Goal: Transaction & Acquisition: Obtain resource

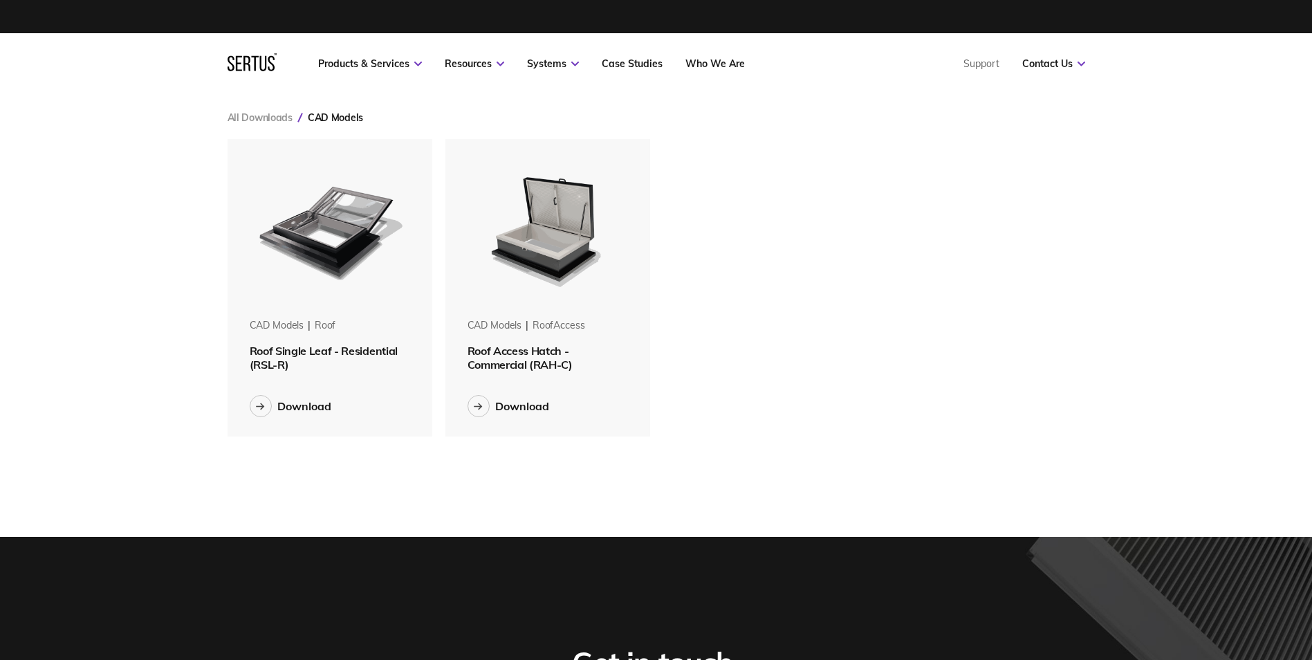
scroll to position [319, 879]
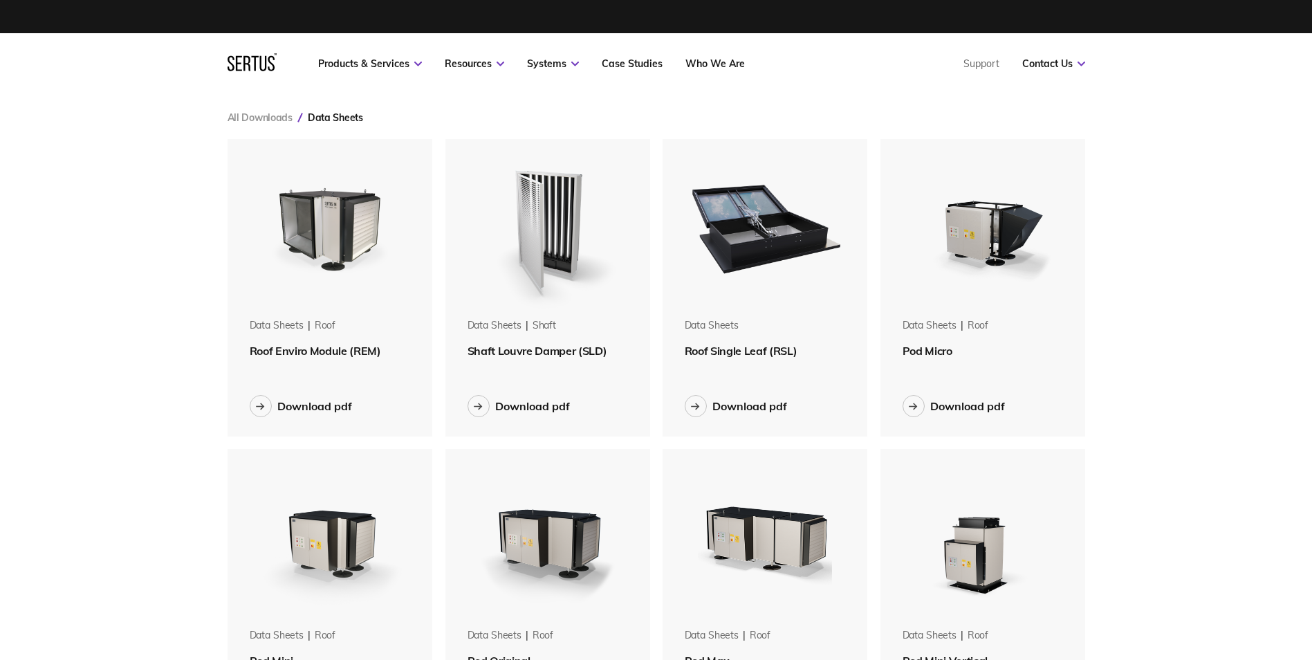
scroll to position [1877, 879]
click at [559, 414] on button "Download pdf" at bounding box center [518, 406] width 102 height 22
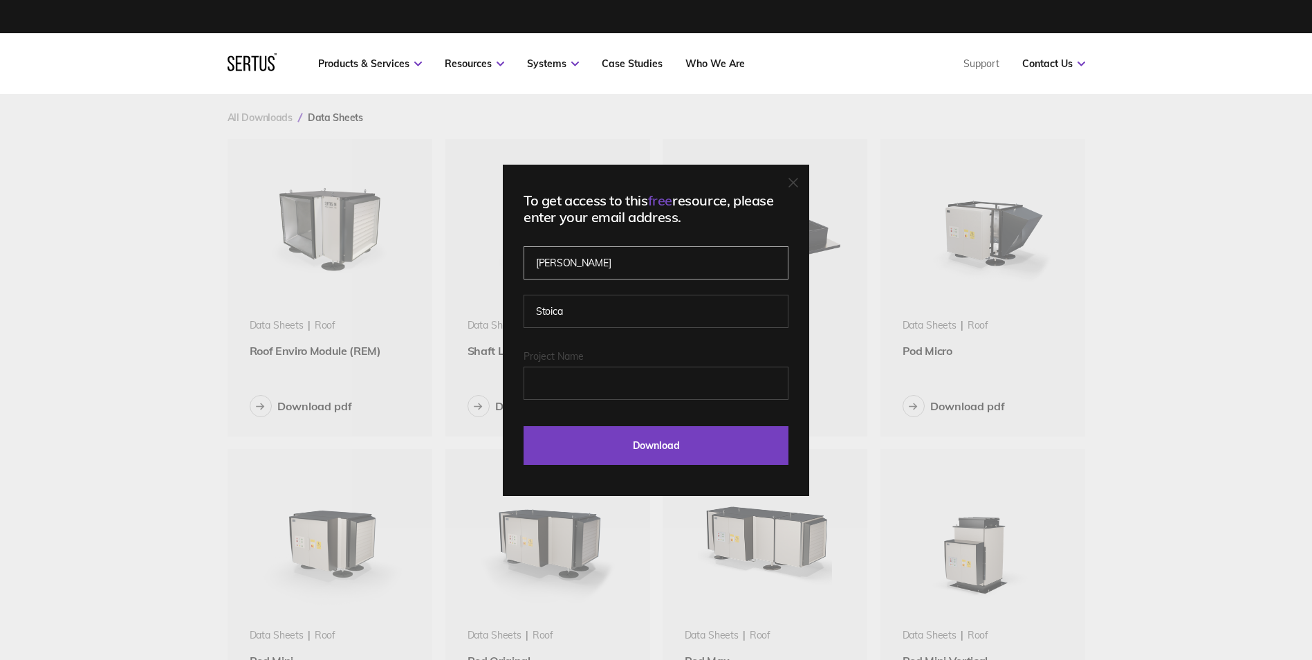
click at [667, 262] on input "Elena" at bounding box center [656, 262] width 265 height 33
drag, startPoint x: 546, startPoint y: 393, endPoint x: 551, endPoint y: 387, distance: 8.4
click at [548, 393] on input "Project Name" at bounding box center [656, 383] width 265 height 33
type input "elenastoica@hotchkiss.co.uk"
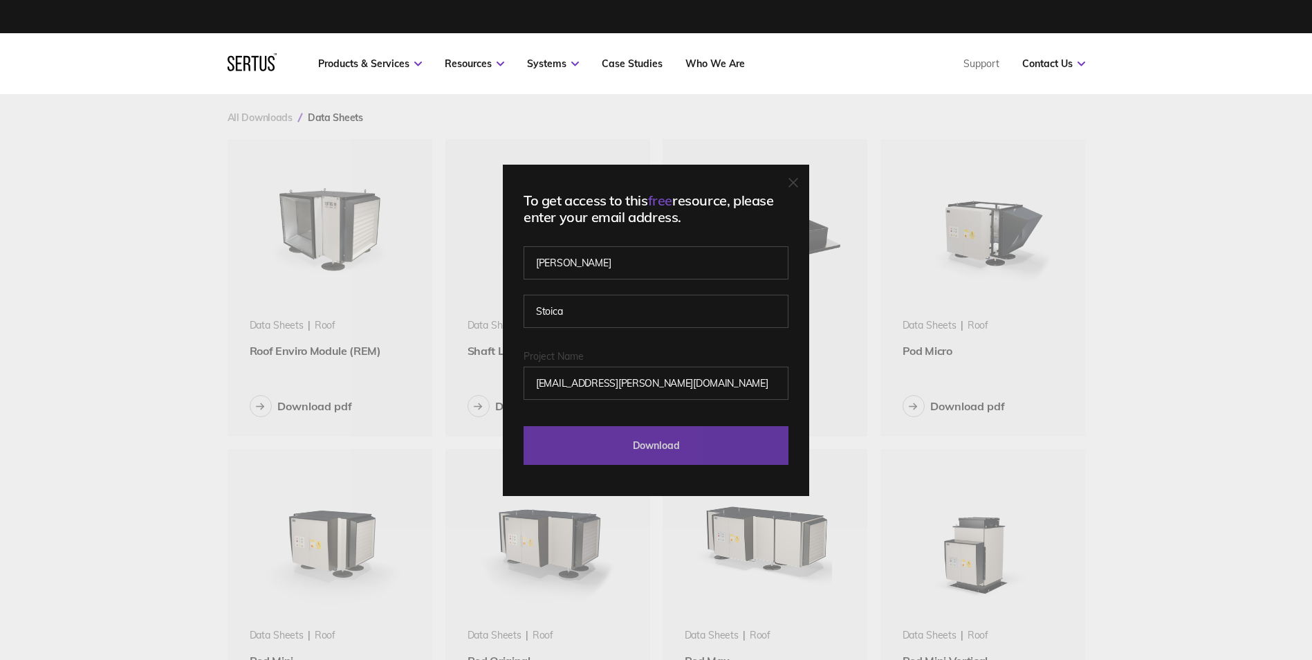
click at [610, 438] on input "Download" at bounding box center [656, 445] width 265 height 39
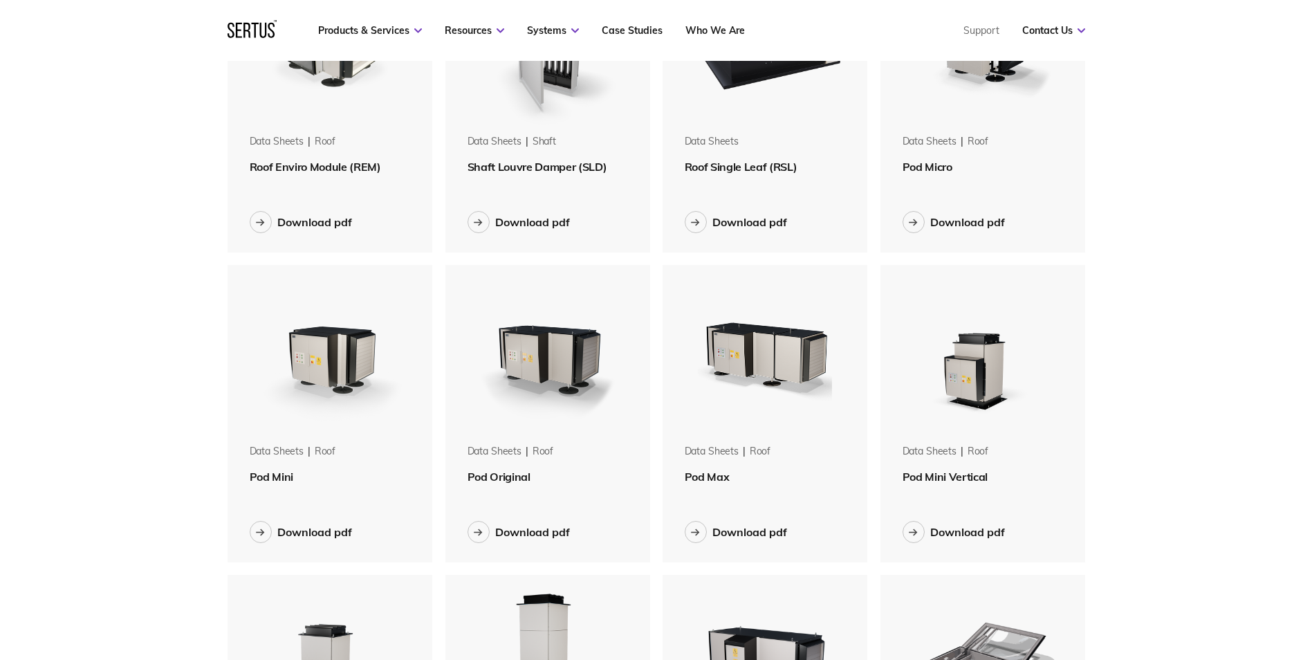
scroll to position [207, 0]
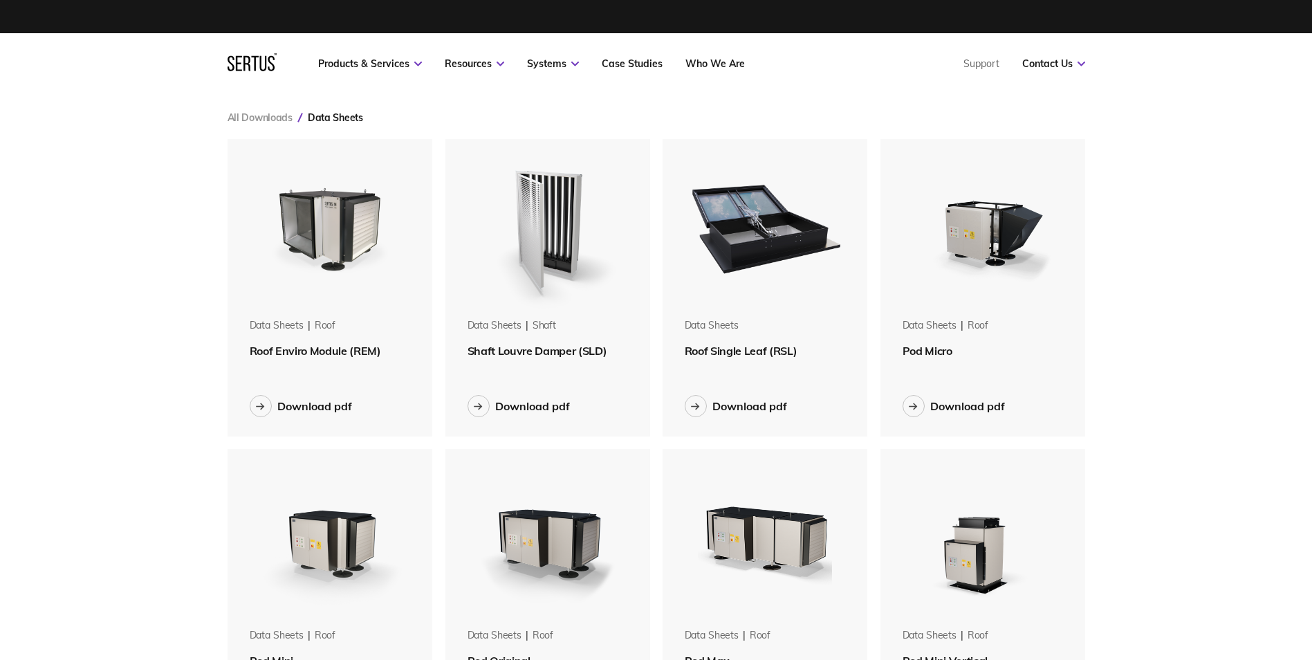
click at [562, 201] on img at bounding box center [548, 226] width 174 height 174
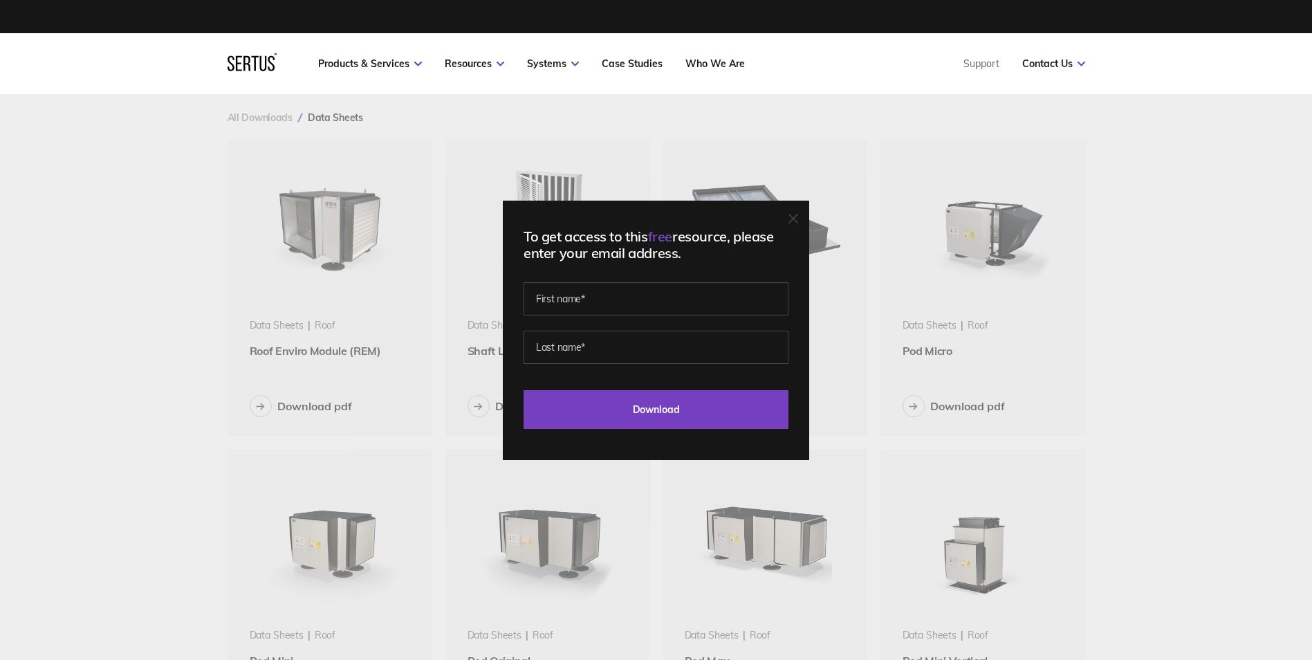
click at [795, 220] on icon at bounding box center [793, 219] width 10 height 10
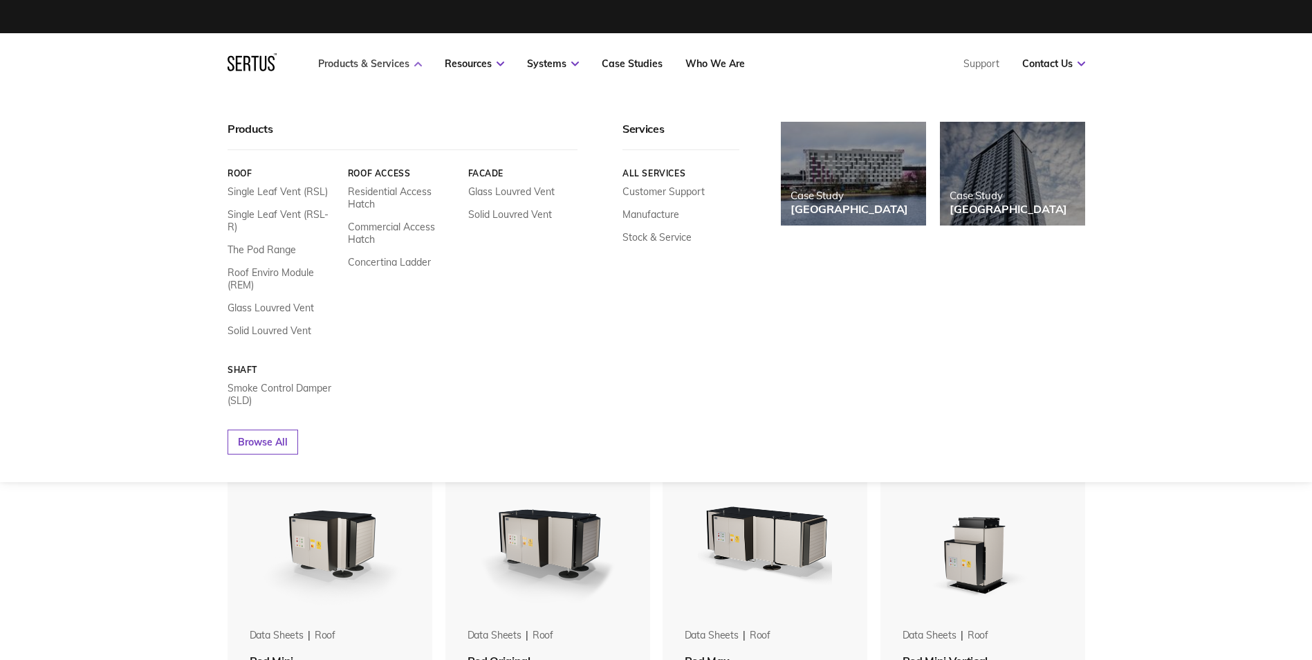
click at [418, 67] on link "Products & Services" at bounding box center [370, 63] width 104 height 12
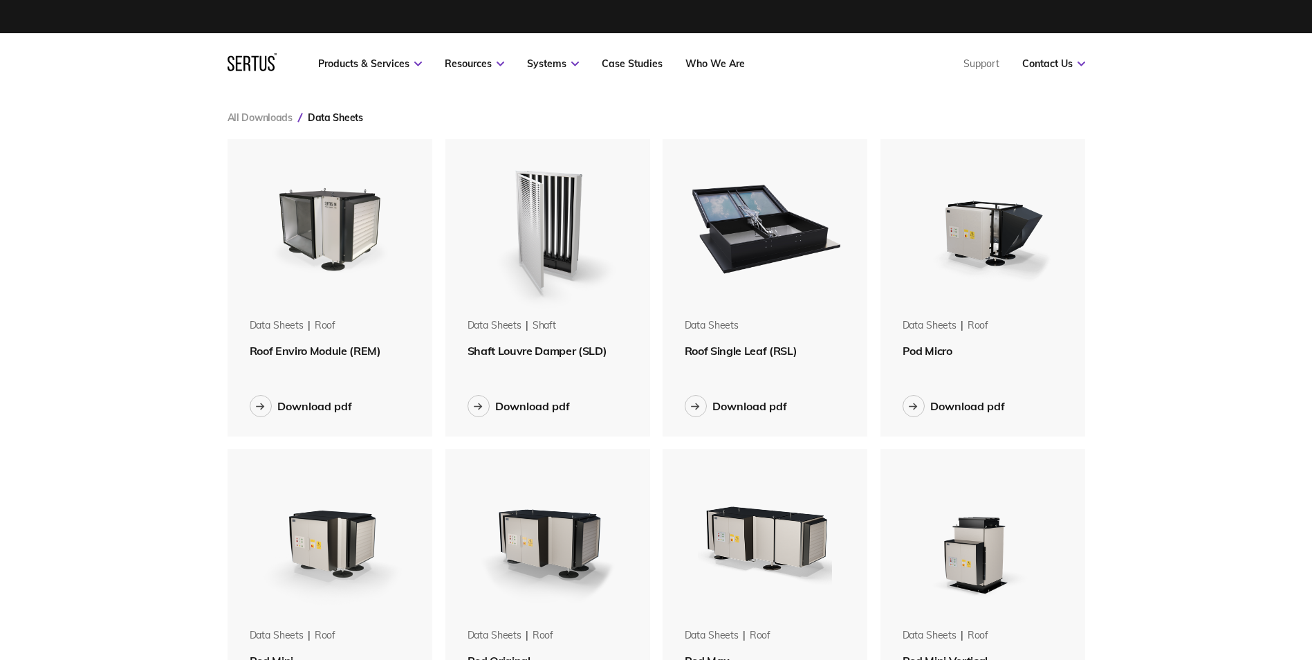
click at [567, 237] on img at bounding box center [548, 226] width 174 height 174
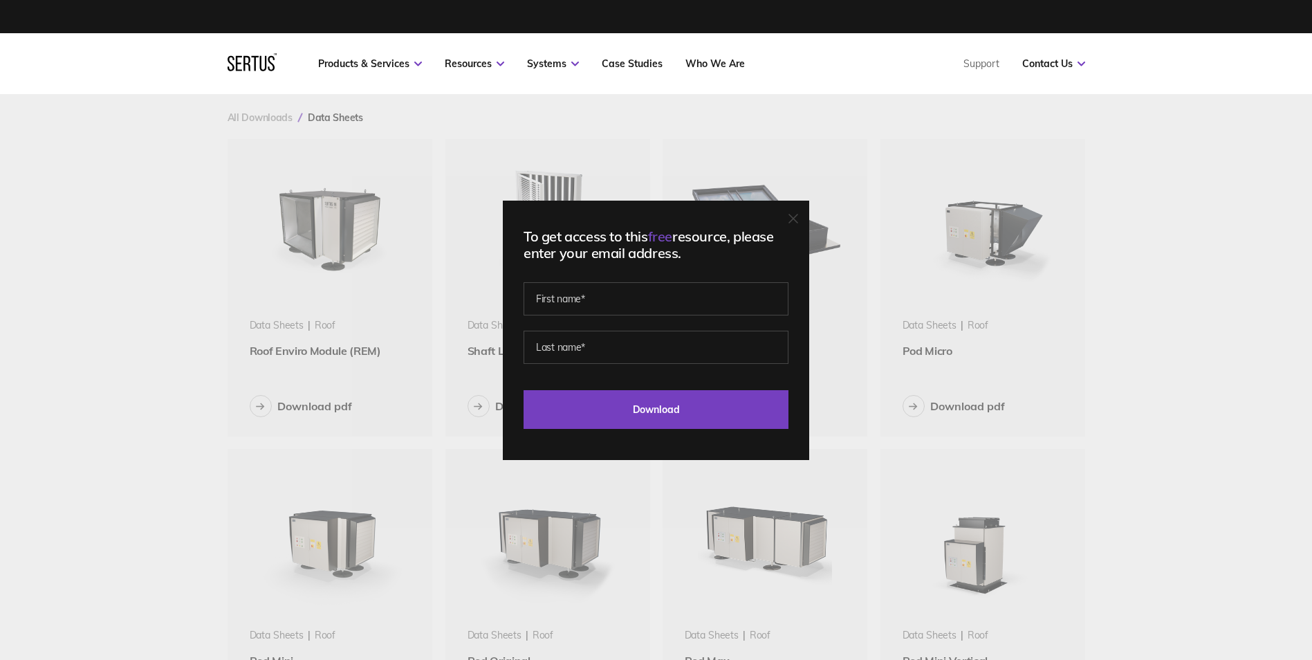
click at [795, 210] on div "To get access to this free resource, please enter your email address. Last Down…" at bounding box center [656, 330] width 306 height 259
click at [796, 210] on div "To get access to this free resource, please enter your email address. Last Down…" at bounding box center [656, 330] width 306 height 259
click at [797, 221] on icon at bounding box center [793, 218] width 8 height 8
